Goal: Entertainment & Leisure: Consume media (video, audio)

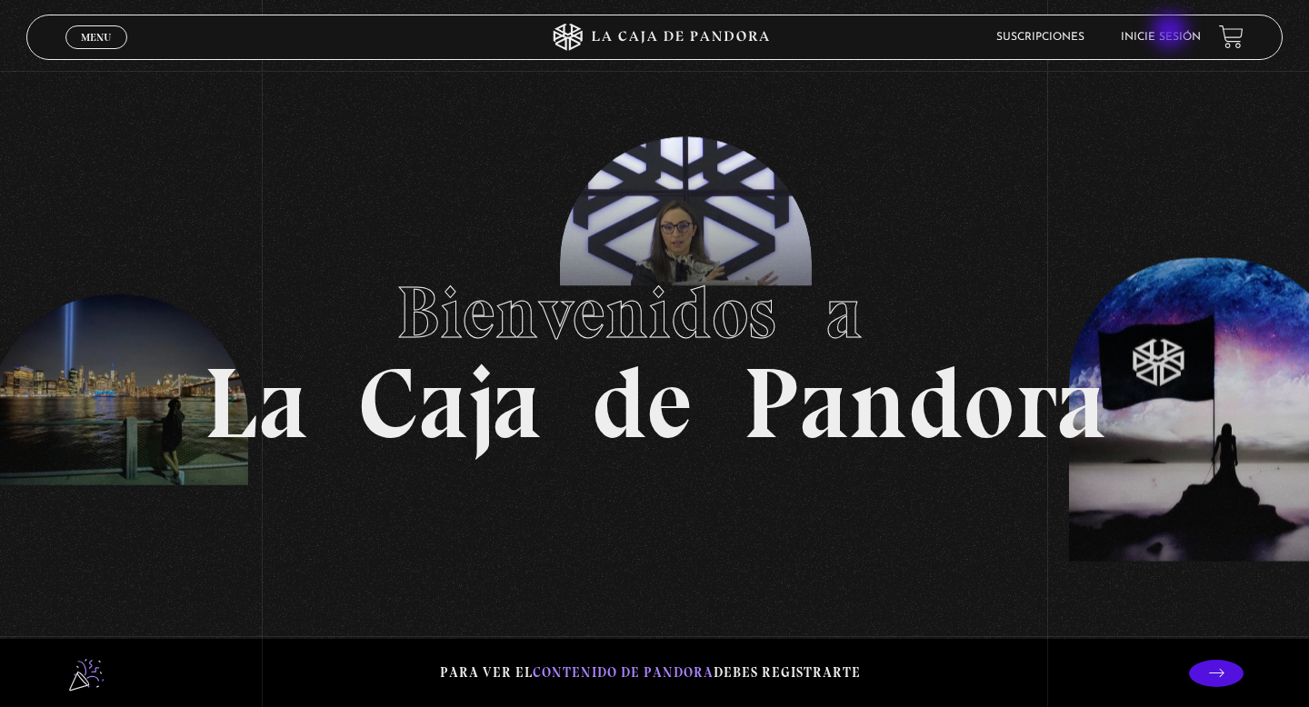
click at [1172, 33] on link "Inicie sesión" at bounding box center [1161, 37] width 80 height 11
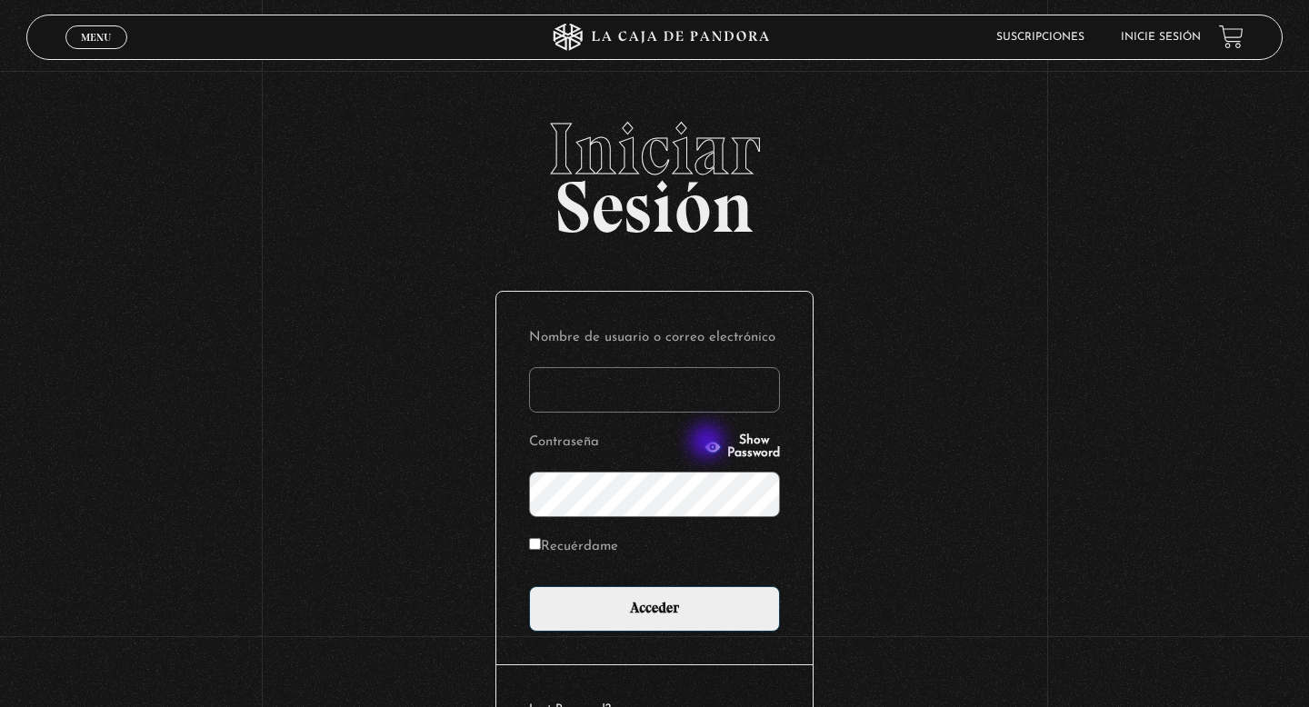
type input "danalv-86@hotmail.com"
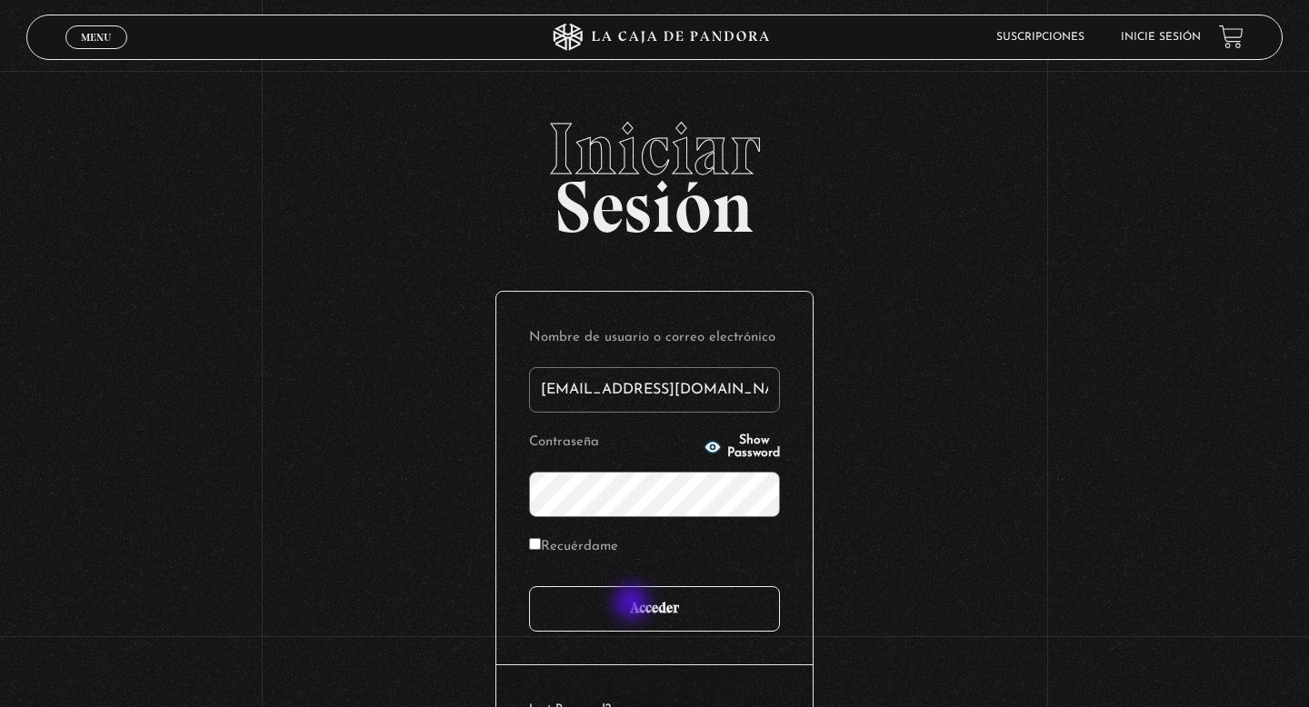
click at [634, 604] on input "Acceder" at bounding box center [654, 608] width 251 height 45
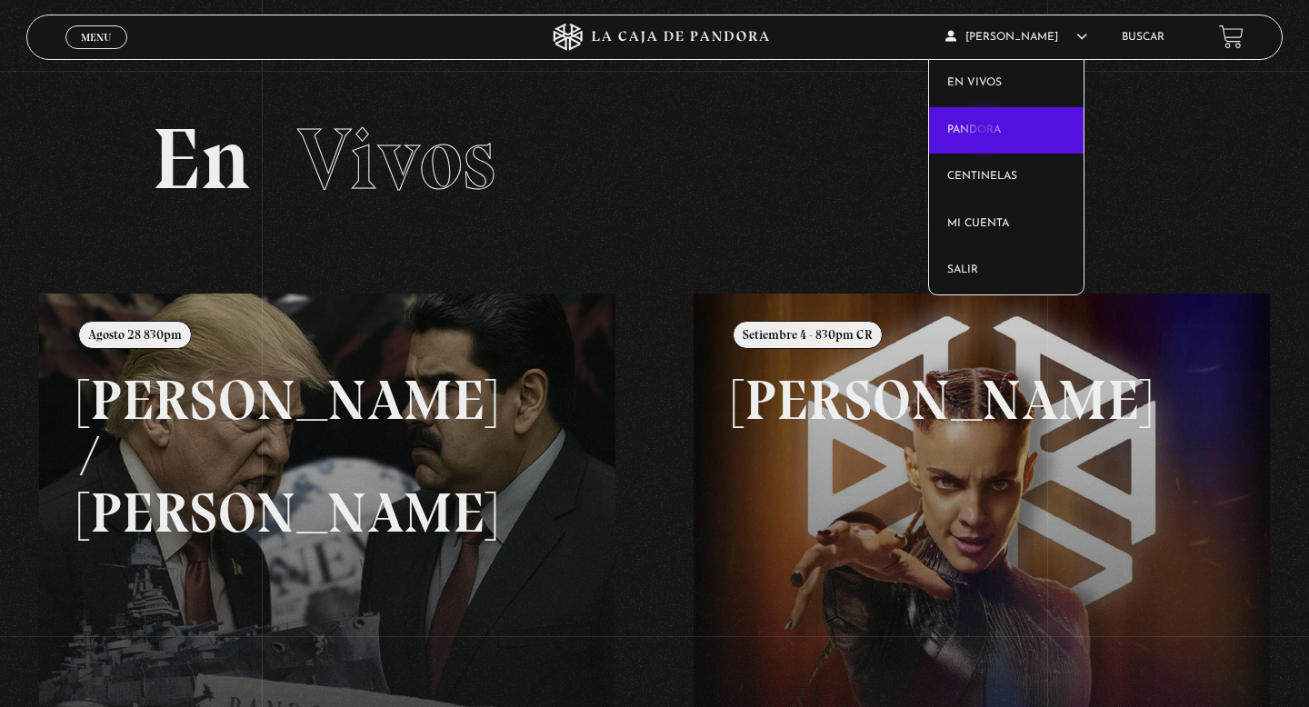
click at [986, 131] on link "Pandora" at bounding box center [1006, 130] width 155 height 47
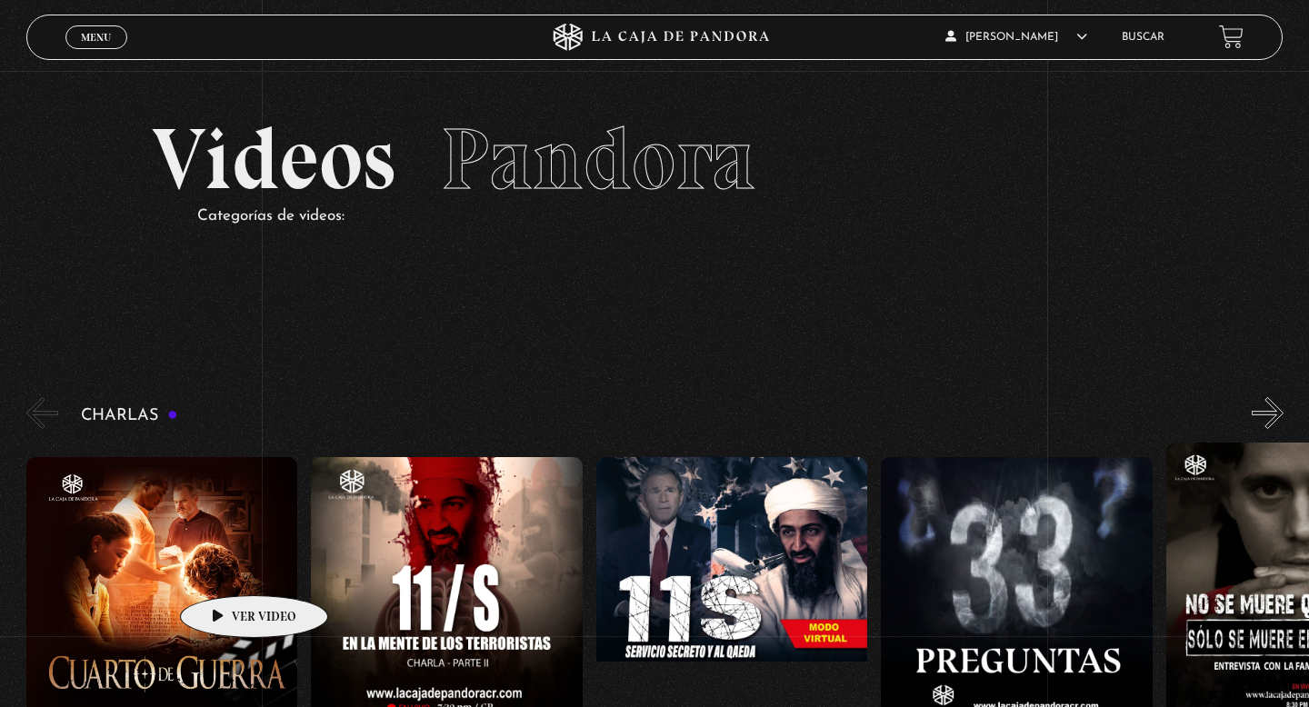
click at [214, 570] on figure at bounding box center [162, 620] width 272 height 327
click at [170, 557] on figure at bounding box center [162, 620] width 272 height 327
